Goal: Information Seeking & Learning: Learn about a topic

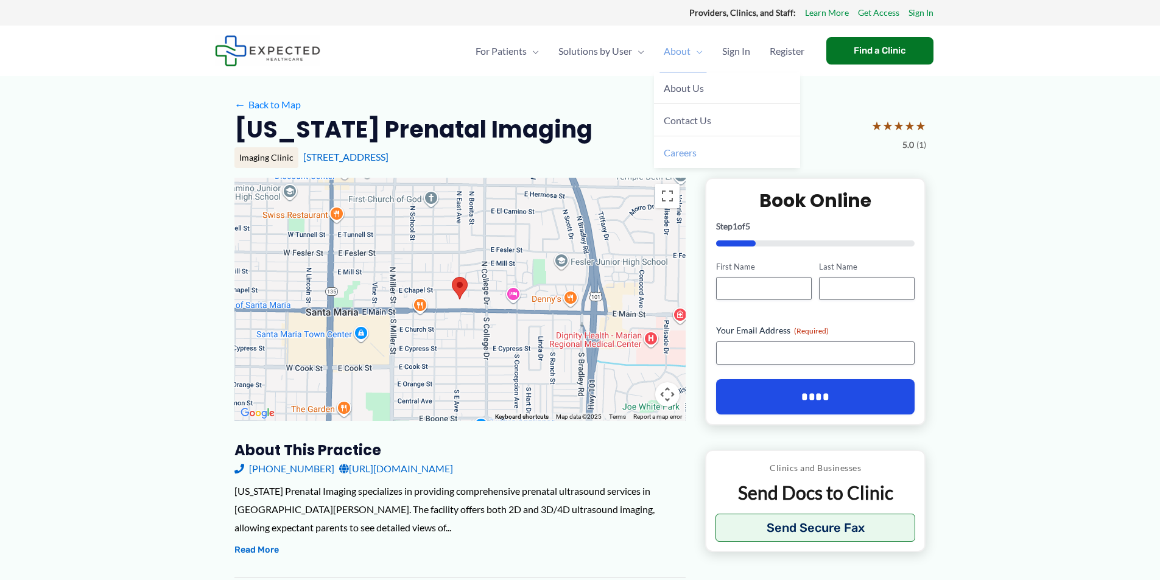
click at [676, 149] on span "Careers" at bounding box center [679, 153] width 33 height 12
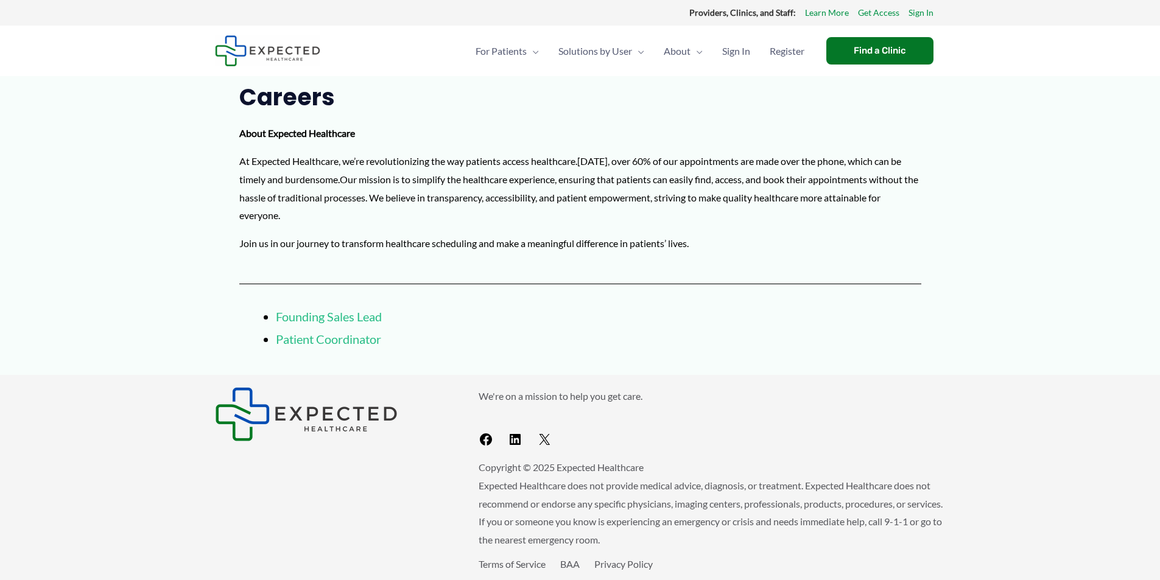
click at [365, 343] on link "Patient Coordinator" at bounding box center [328, 339] width 105 height 15
